Goal: Task Accomplishment & Management: Use online tool/utility

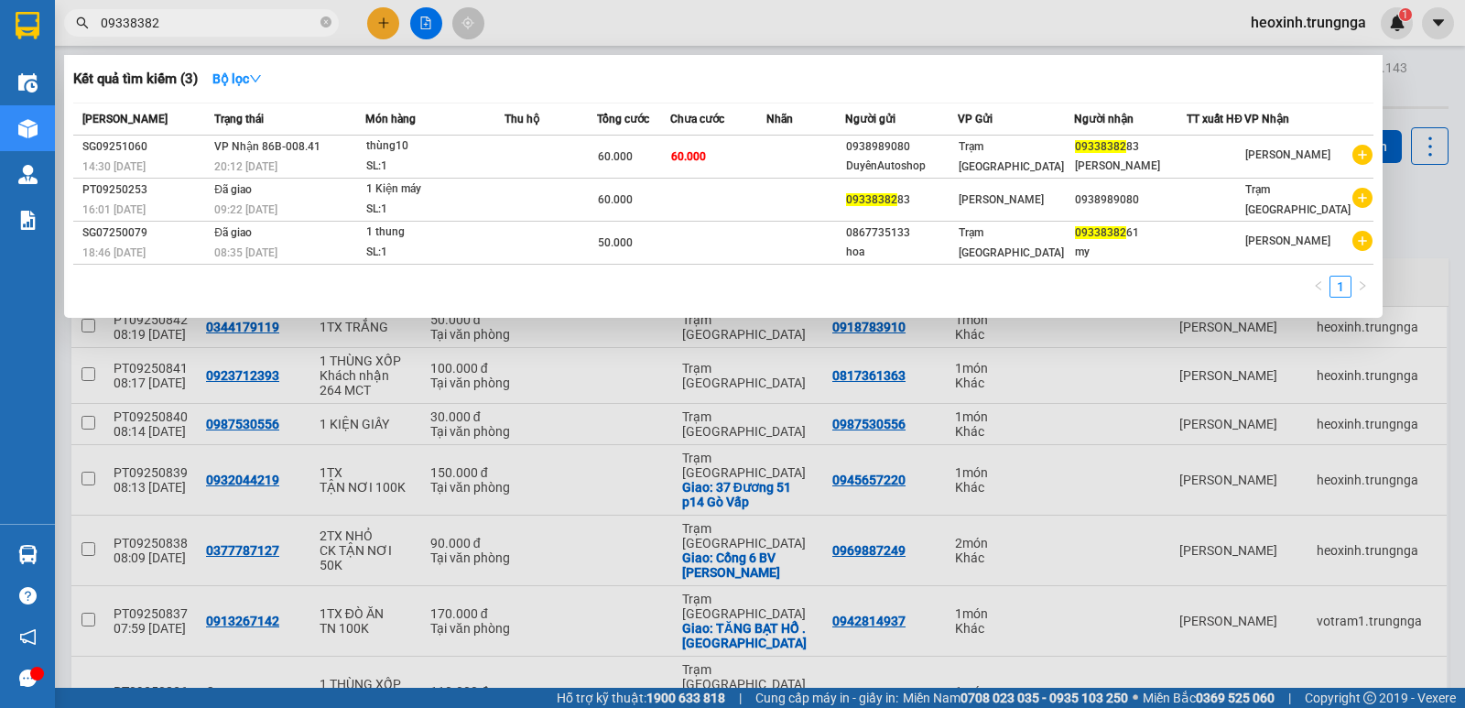
drag, startPoint x: 0, startPoint y: 0, endPoint x: 181, endPoint y: 21, distance: 182.5
click at [181, 21] on input "09338382" at bounding box center [209, 23] width 216 height 20
type input "0"
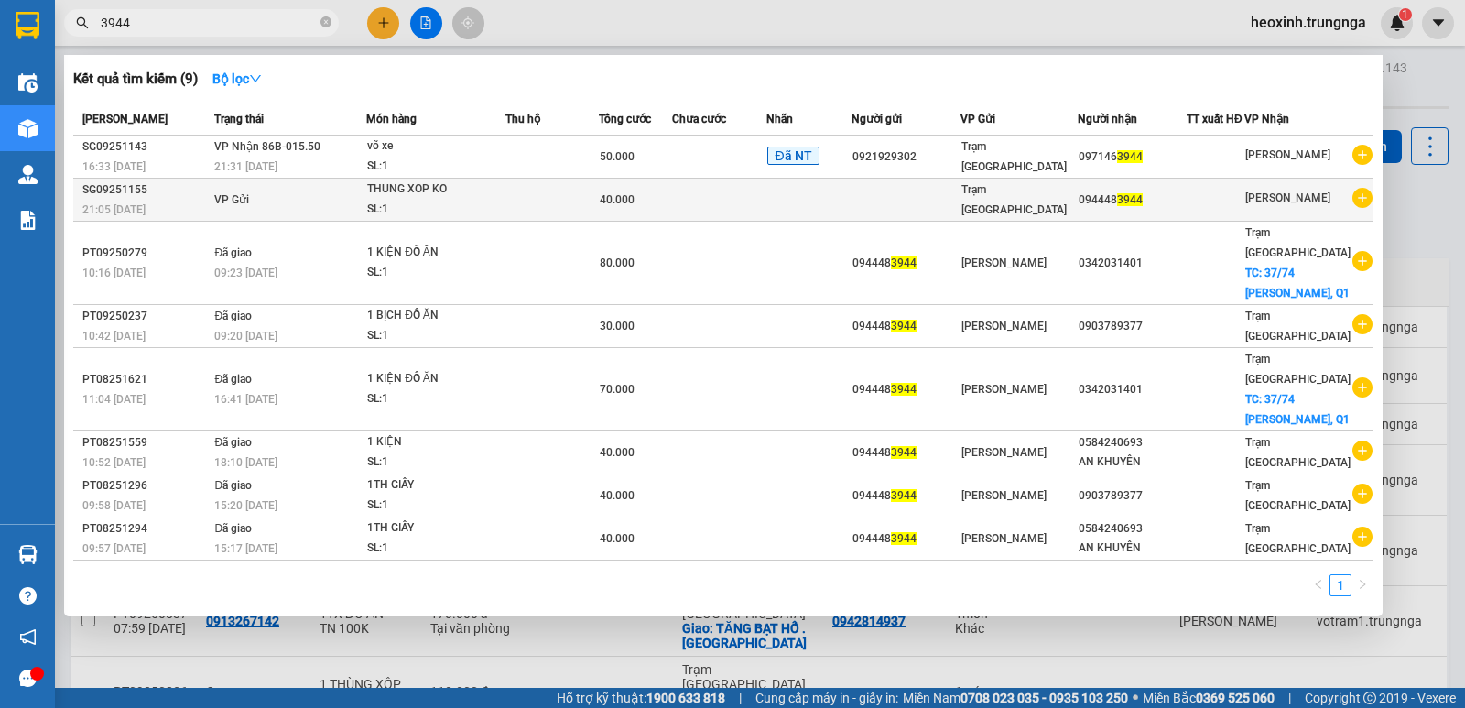
type input "3944"
click at [502, 202] on div "SL: 1" at bounding box center [435, 210] width 137 height 20
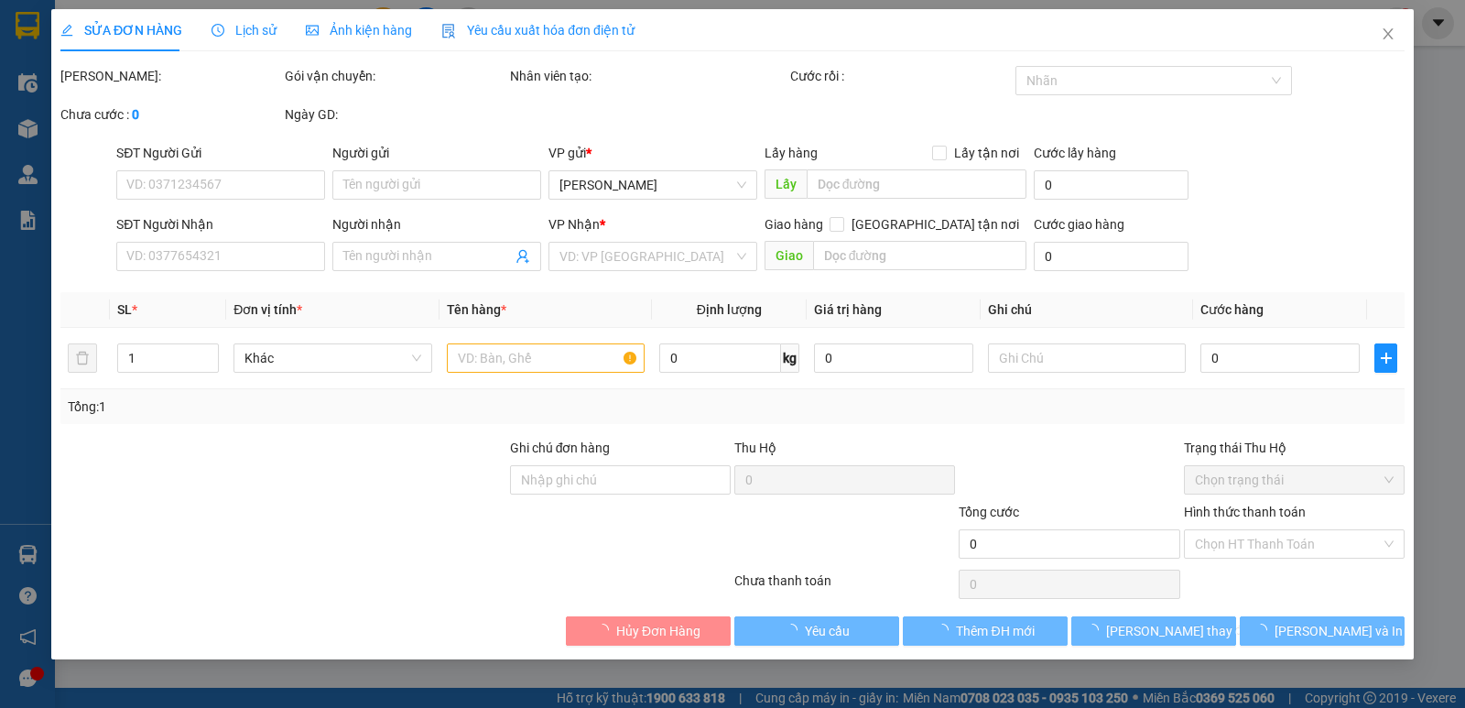
type input "0944483944"
type input "40.000"
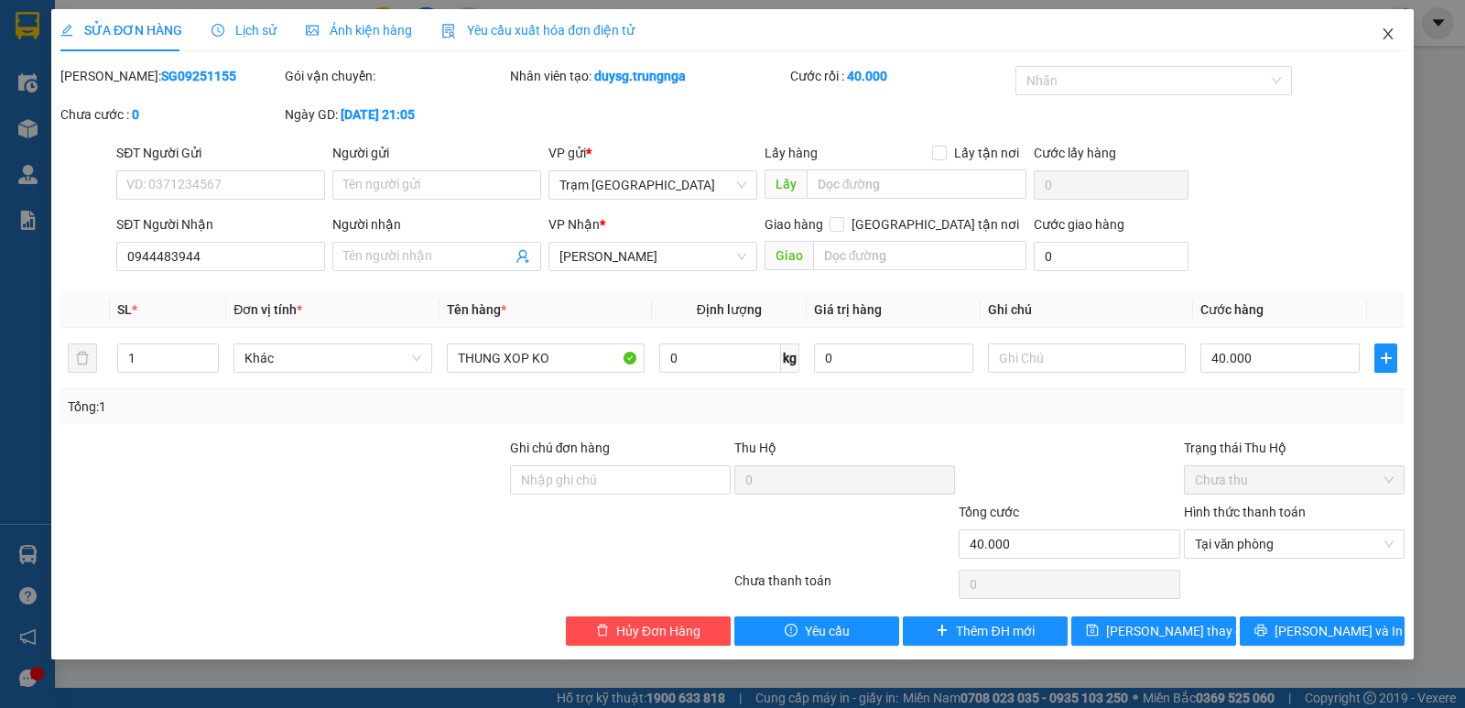
click at [1391, 36] on icon "close" at bounding box center [1388, 34] width 15 height 15
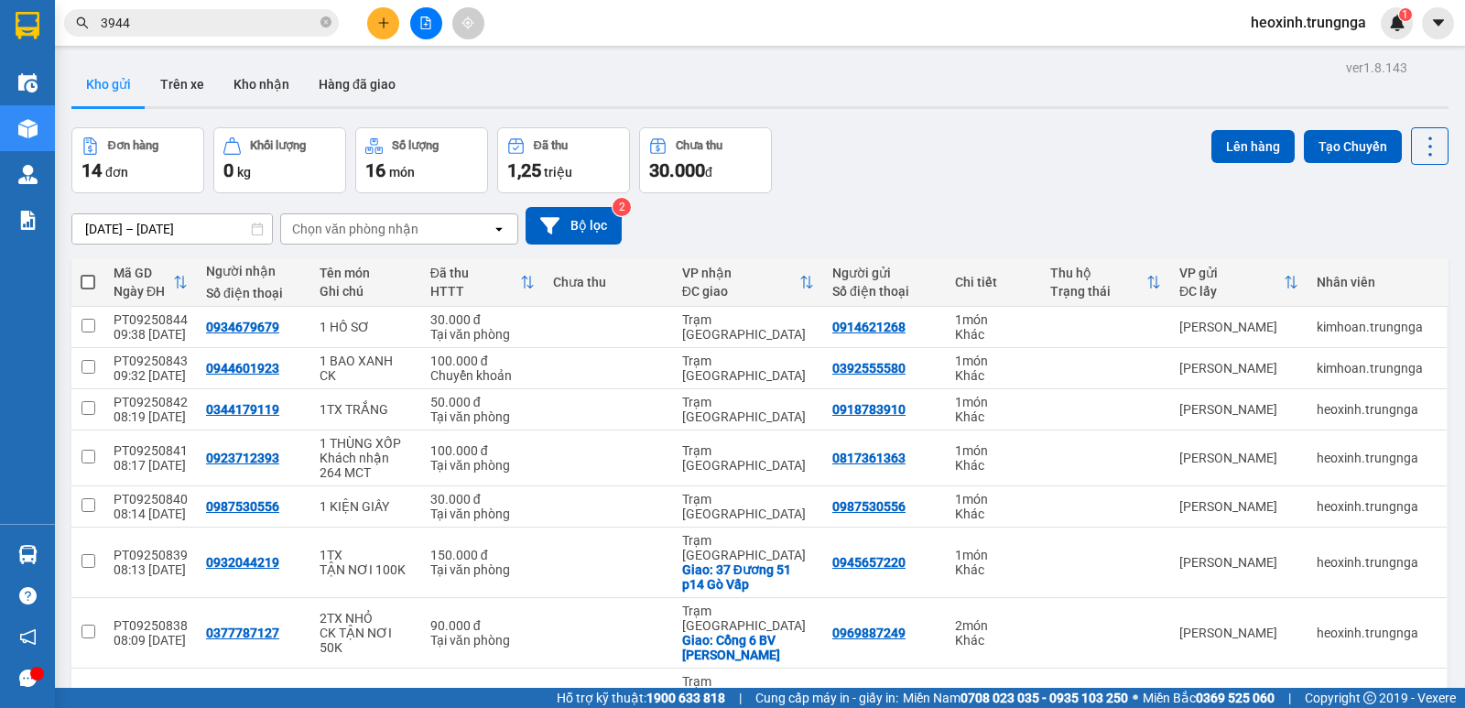
click at [157, 23] on input "3944" at bounding box center [209, 23] width 216 height 20
